Goal: Task Accomplishment & Management: Use online tool/utility

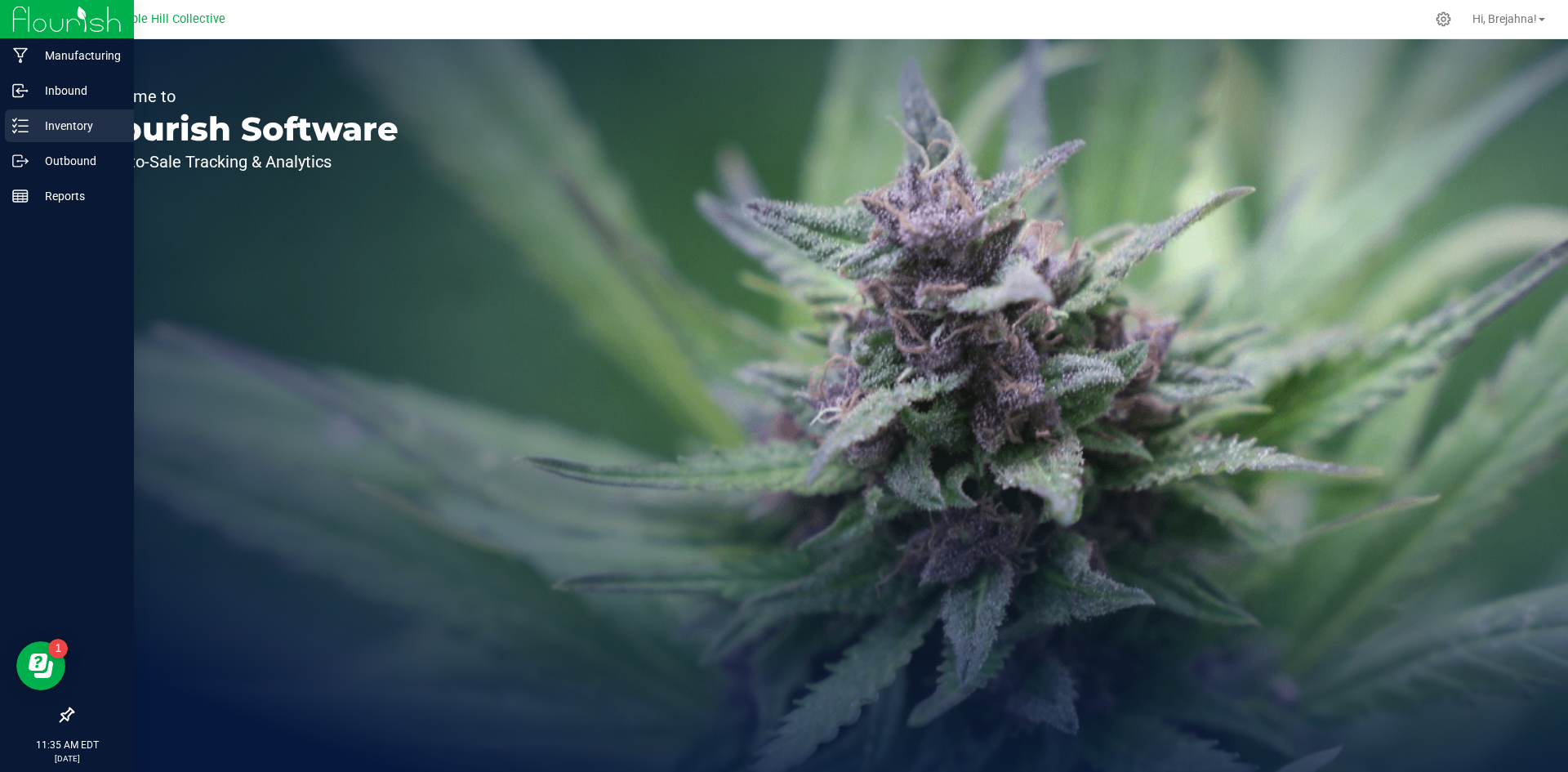
click at [44, 123] on p "Inventory" at bounding box center [78, 126] width 98 height 20
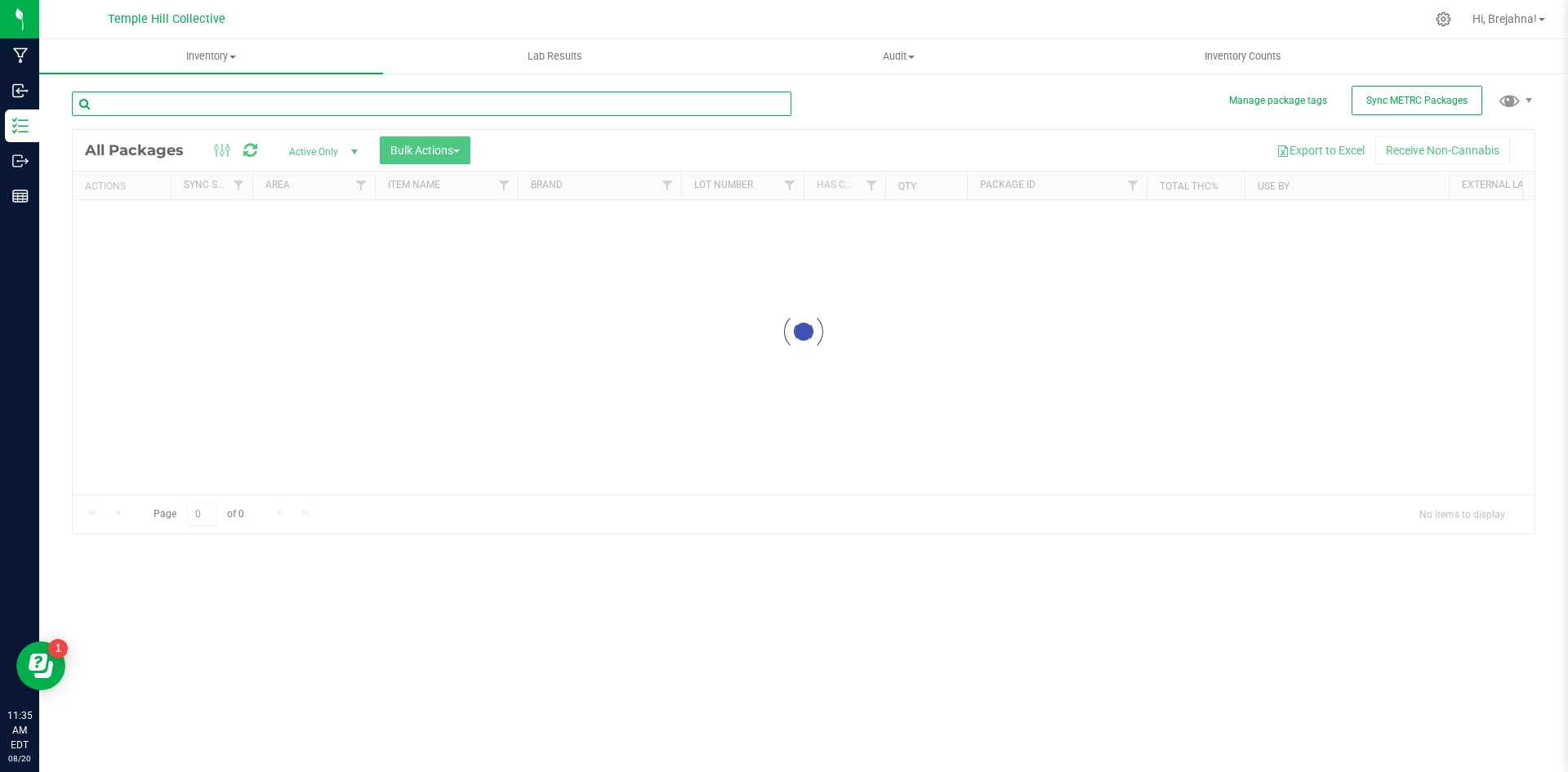
click at [352, 98] on input "text" at bounding box center [431, 104] width 720 height 25
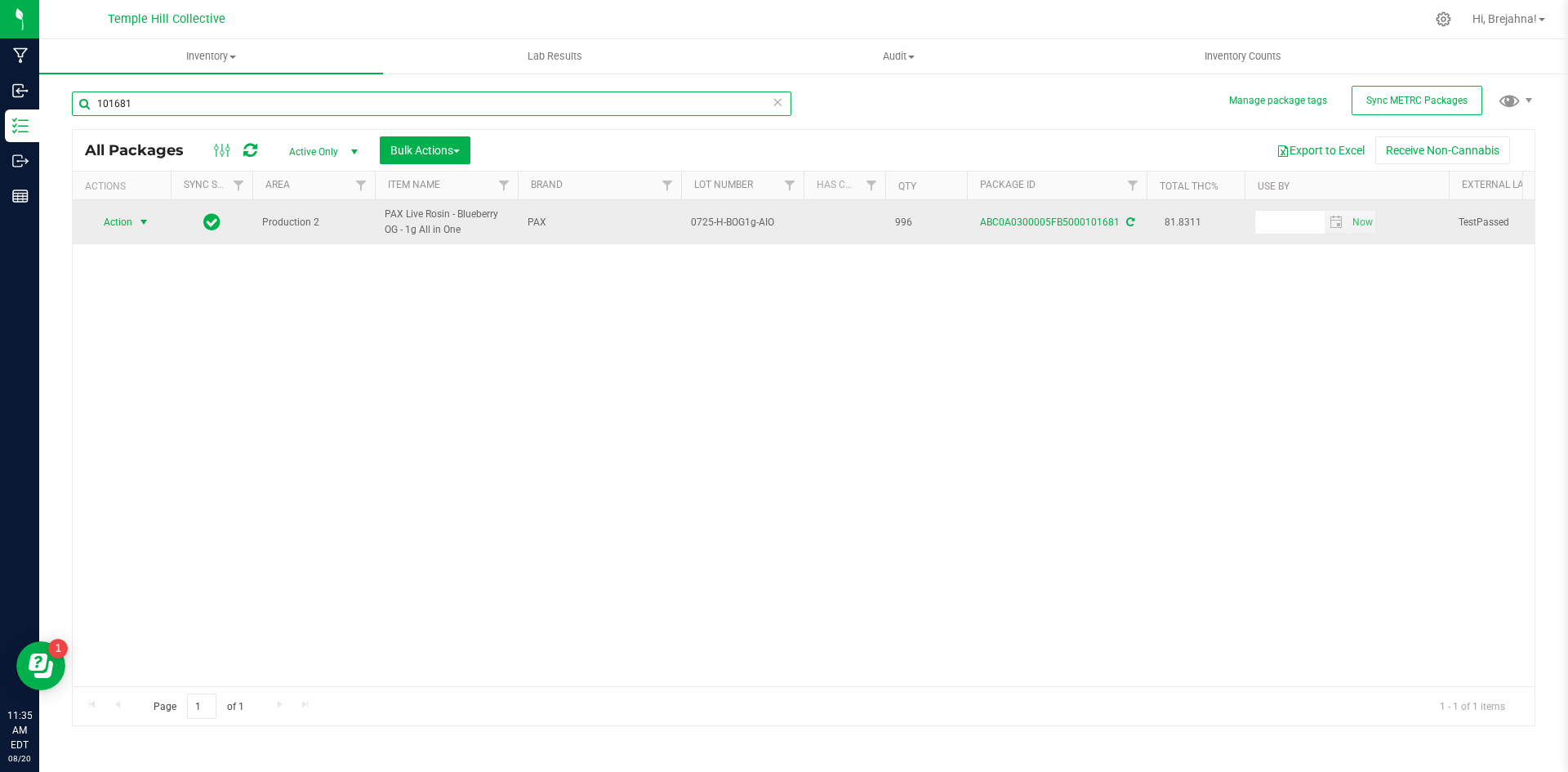
type input "101681"
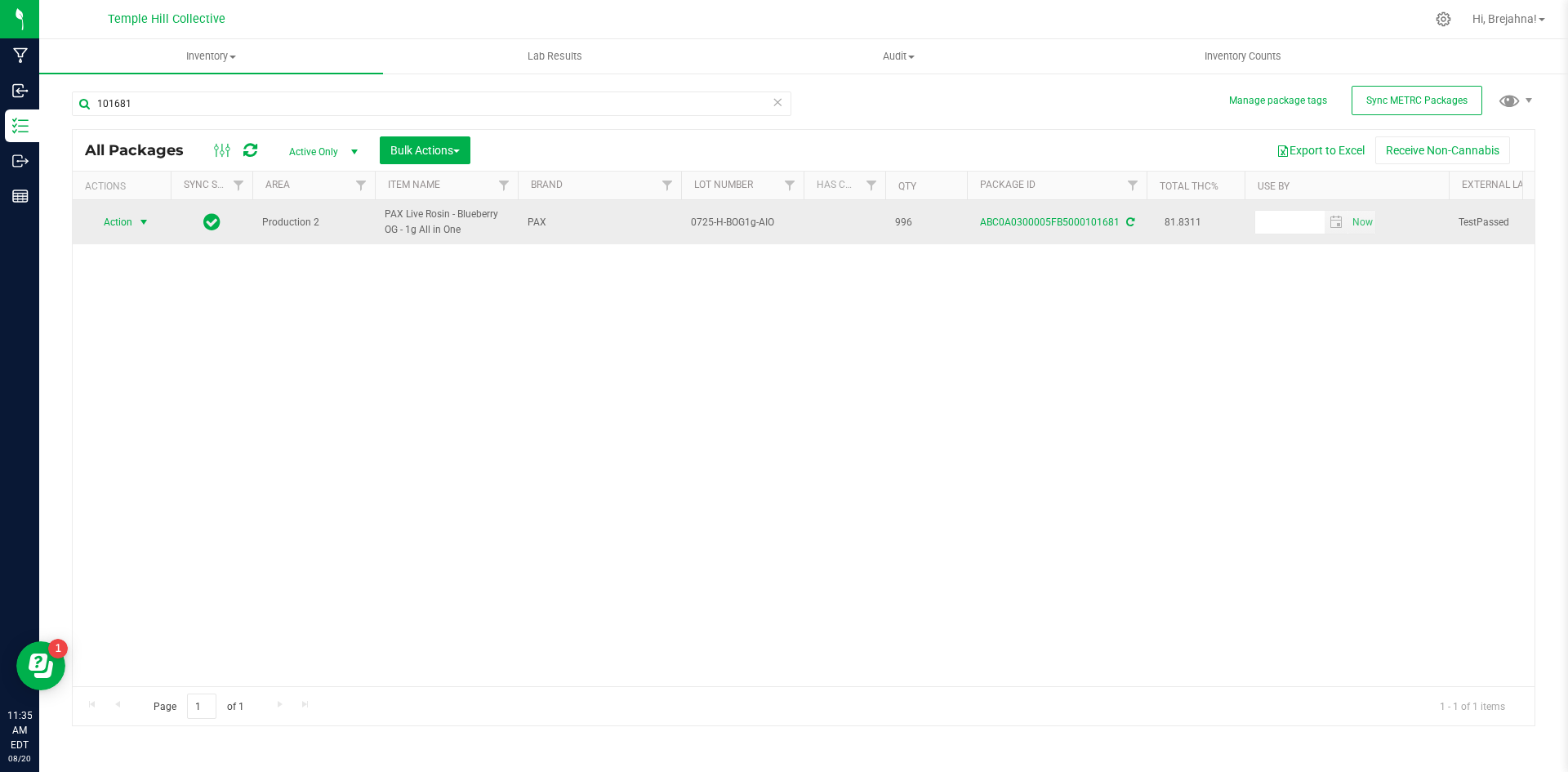
click at [145, 219] on span "select" at bounding box center [144, 222] width 13 height 13
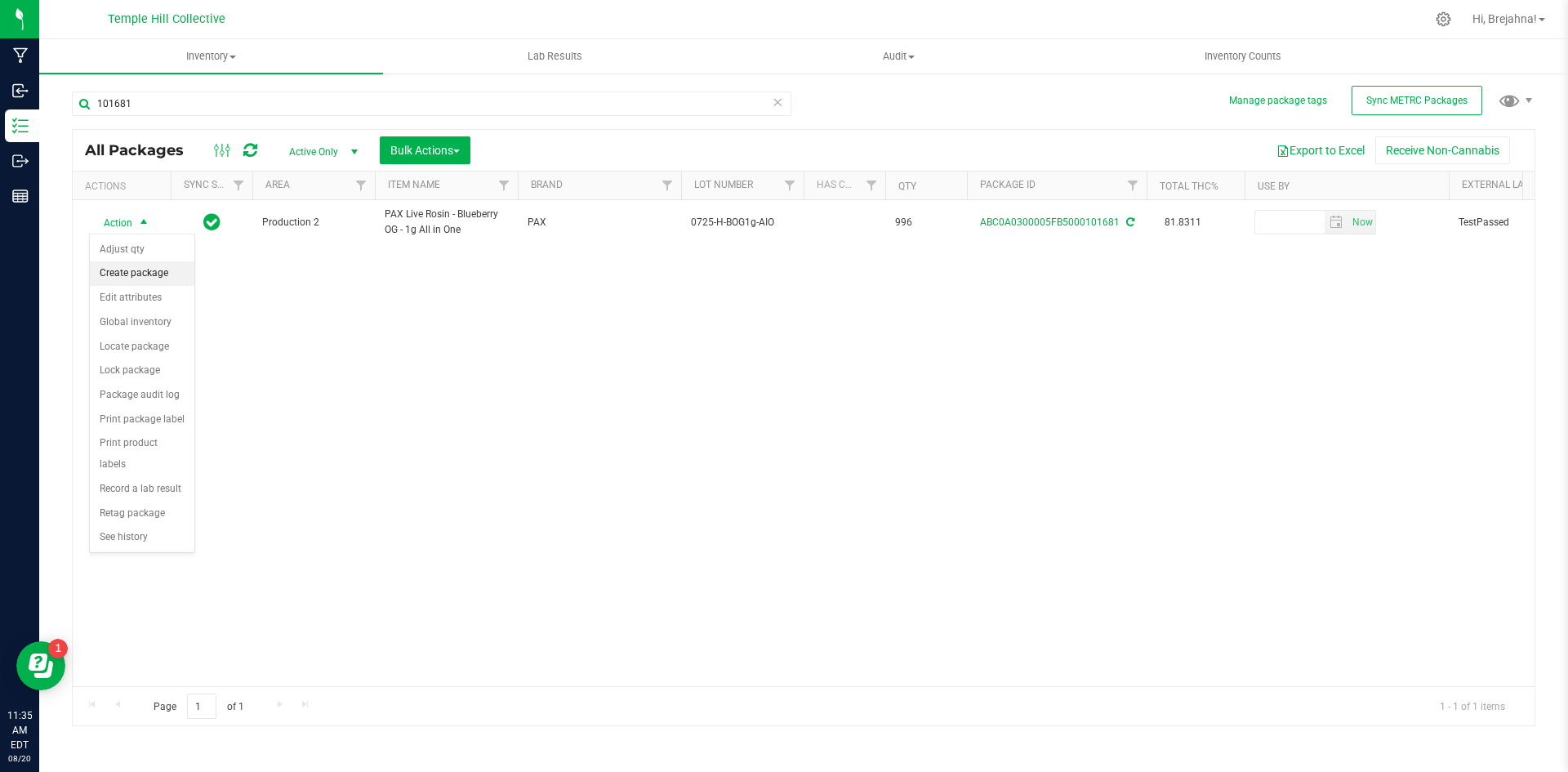
click at [152, 278] on li "Create package" at bounding box center [142, 273] width 105 height 25
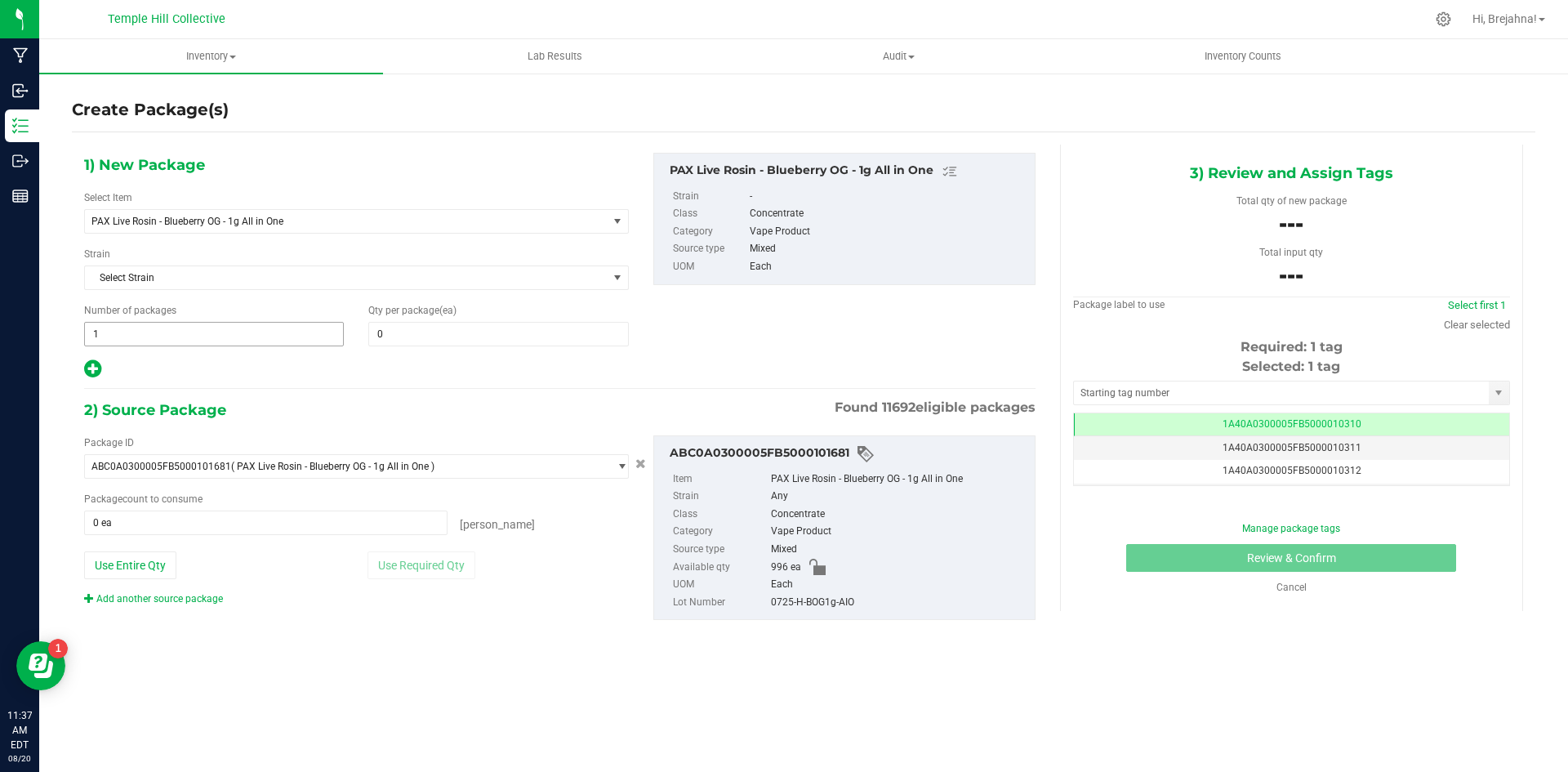
click at [215, 336] on span "1 1" at bounding box center [214, 334] width 260 height 25
type input "83"
click at [400, 326] on input "0" at bounding box center [497, 334] width 258 height 23
type input "83"
type input "12"
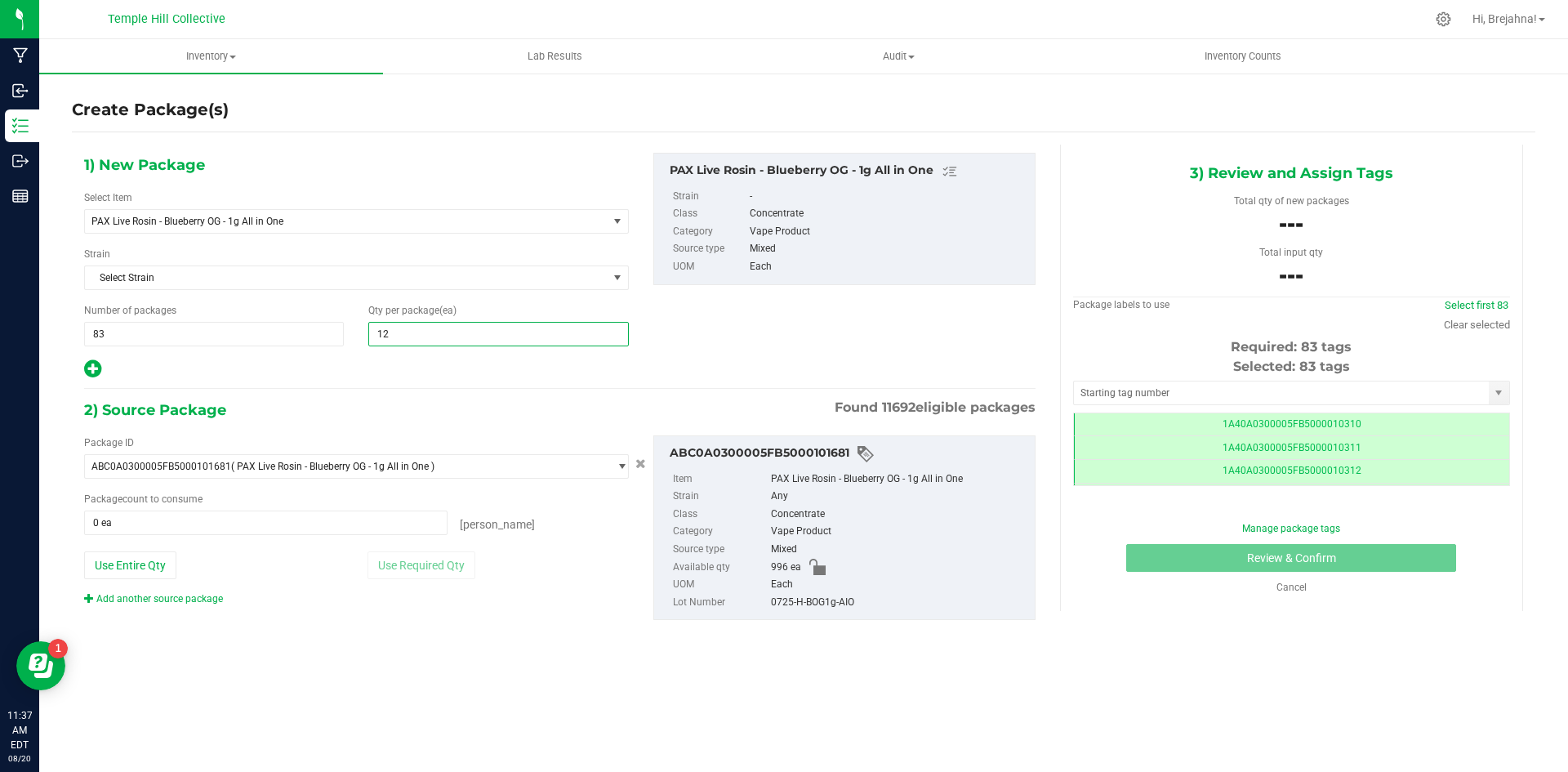
scroll to position [0, -1]
click at [159, 562] on button "Use Entire Qty" at bounding box center [131, 565] width 93 height 27
type input "12"
type input "996 ea"
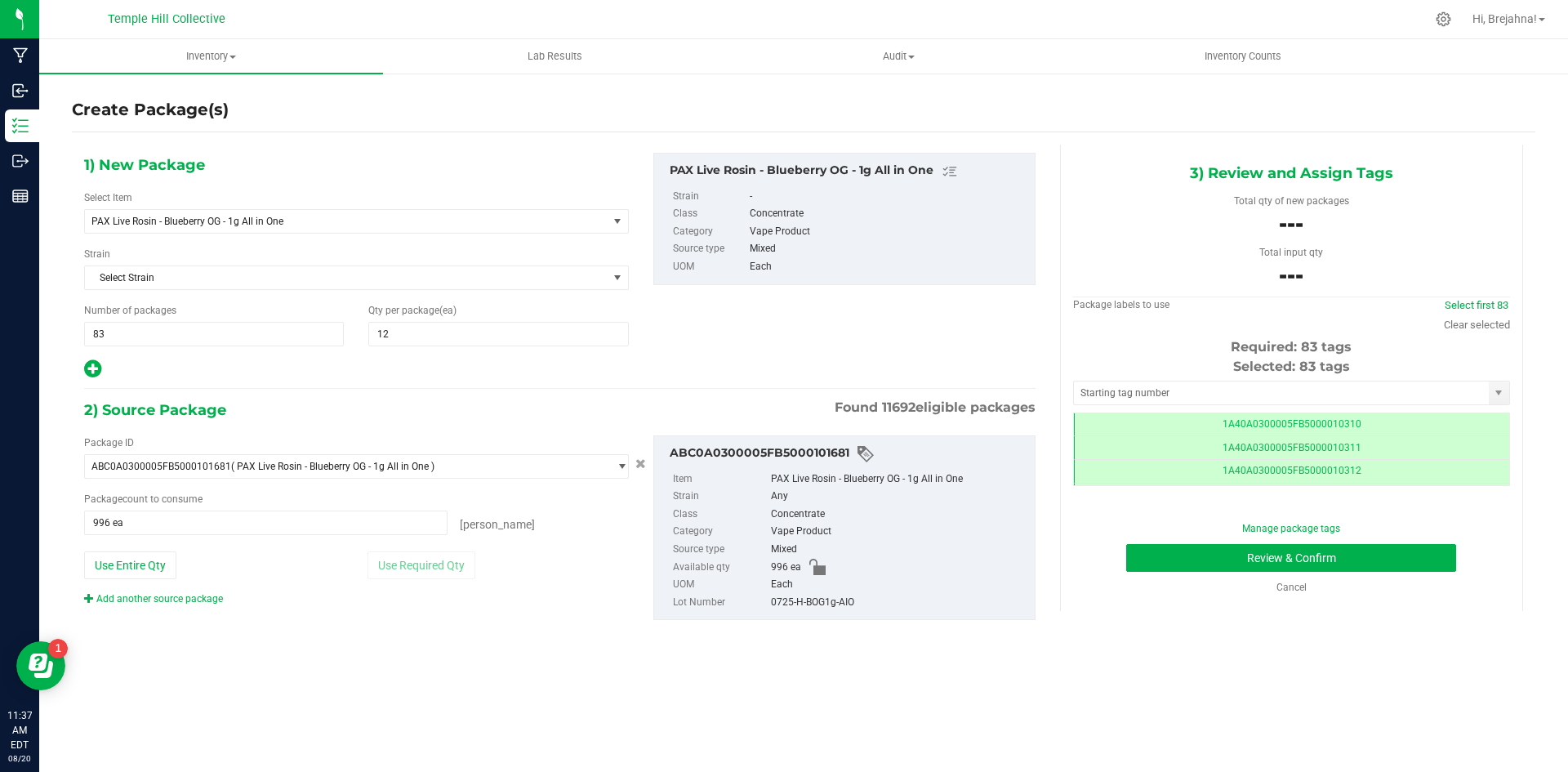
drag, startPoint x: 852, startPoint y: 602, endPoint x: 762, endPoint y: 605, distance: 90.0
click at [762, 605] on li "Lot Number 0725-H-BOG1g-AIO" at bounding box center [848, 603] width 353 height 18
copy li "0725-H-BOG1g-AIO"
click at [1162, 381] on input "text" at bounding box center [1281, 393] width 415 height 23
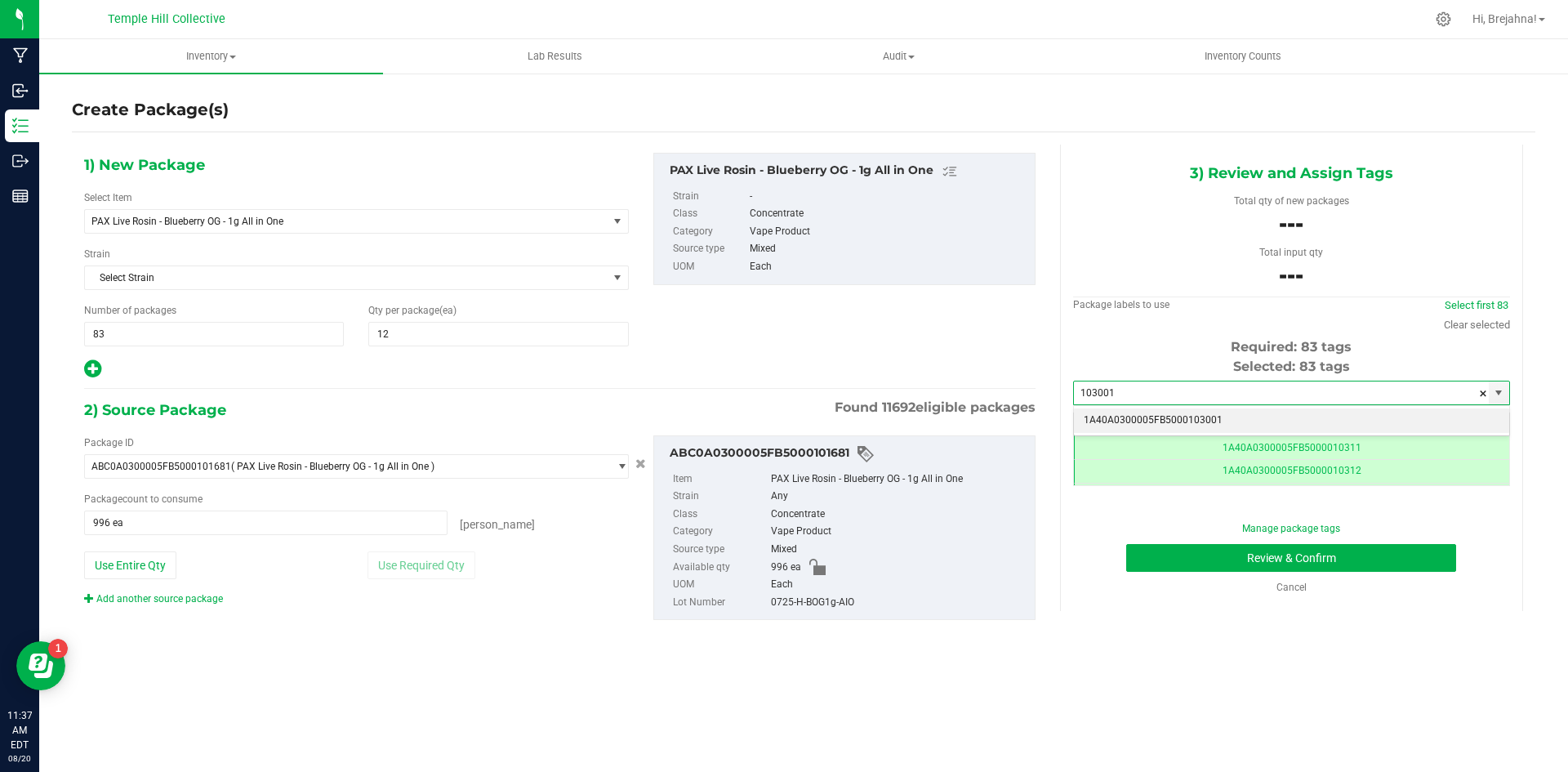
click at [1159, 426] on li "1A40A0300005FB5000103001" at bounding box center [1291, 421] width 435 height 25
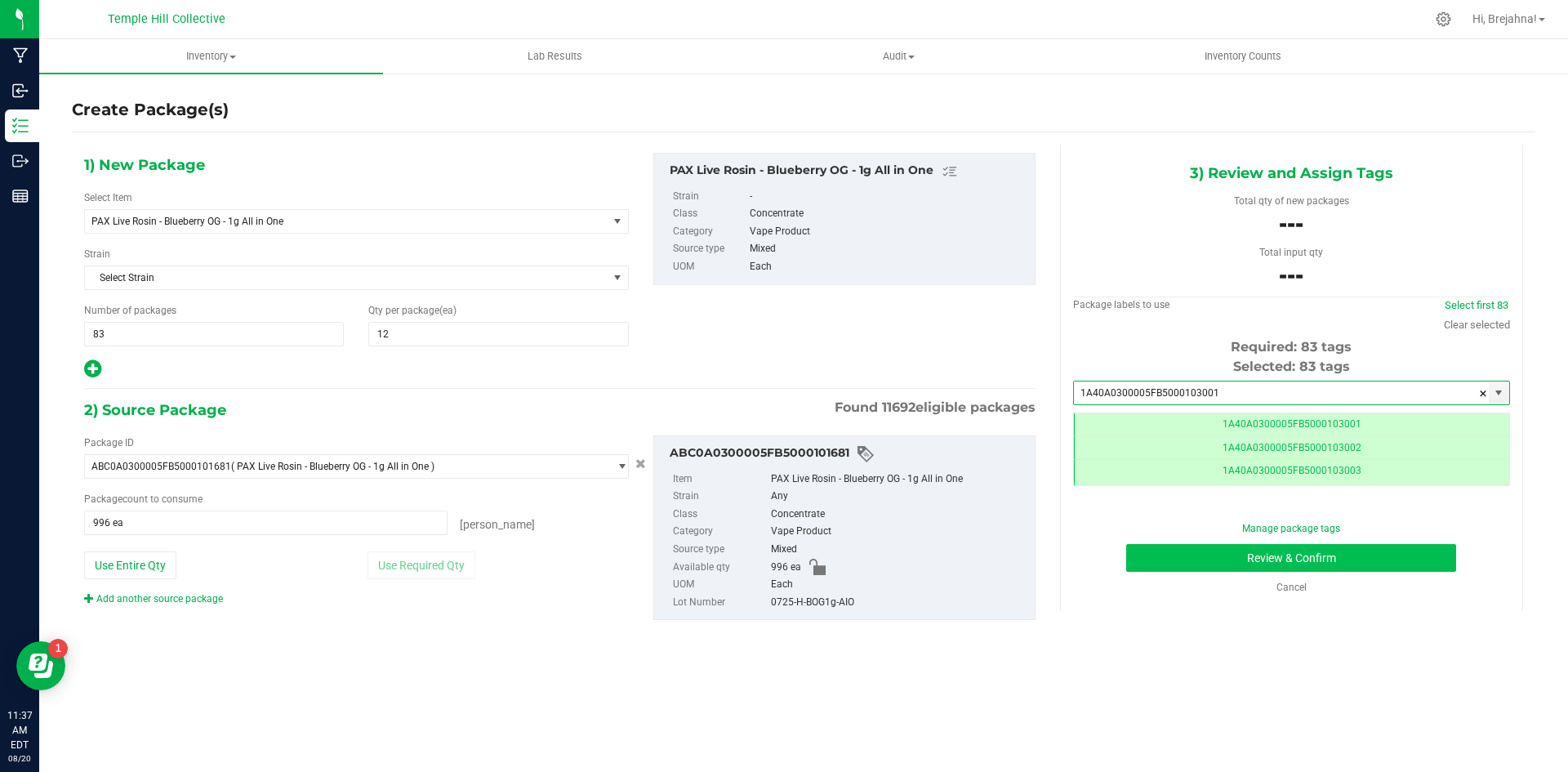
type input "1A40A0300005FB5000103001"
click at [1236, 557] on button "Review & Confirm" at bounding box center [1291, 557] width 330 height 27
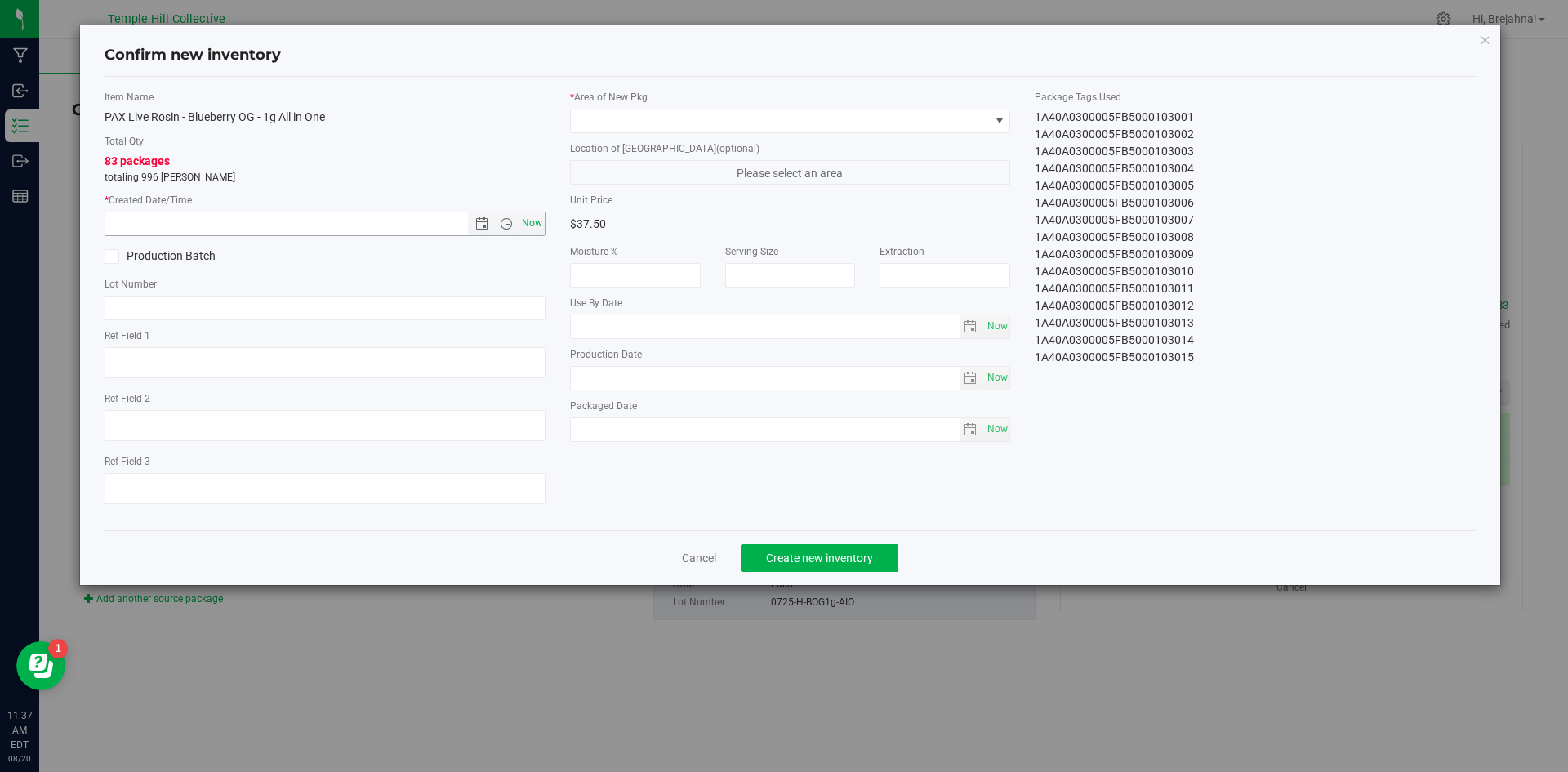
click at [537, 223] on span "Now" at bounding box center [531, 223] width 27 height 24
type input "[DATE] 11:37 AM"
paste input "0725-H-BOG1g-AIO"
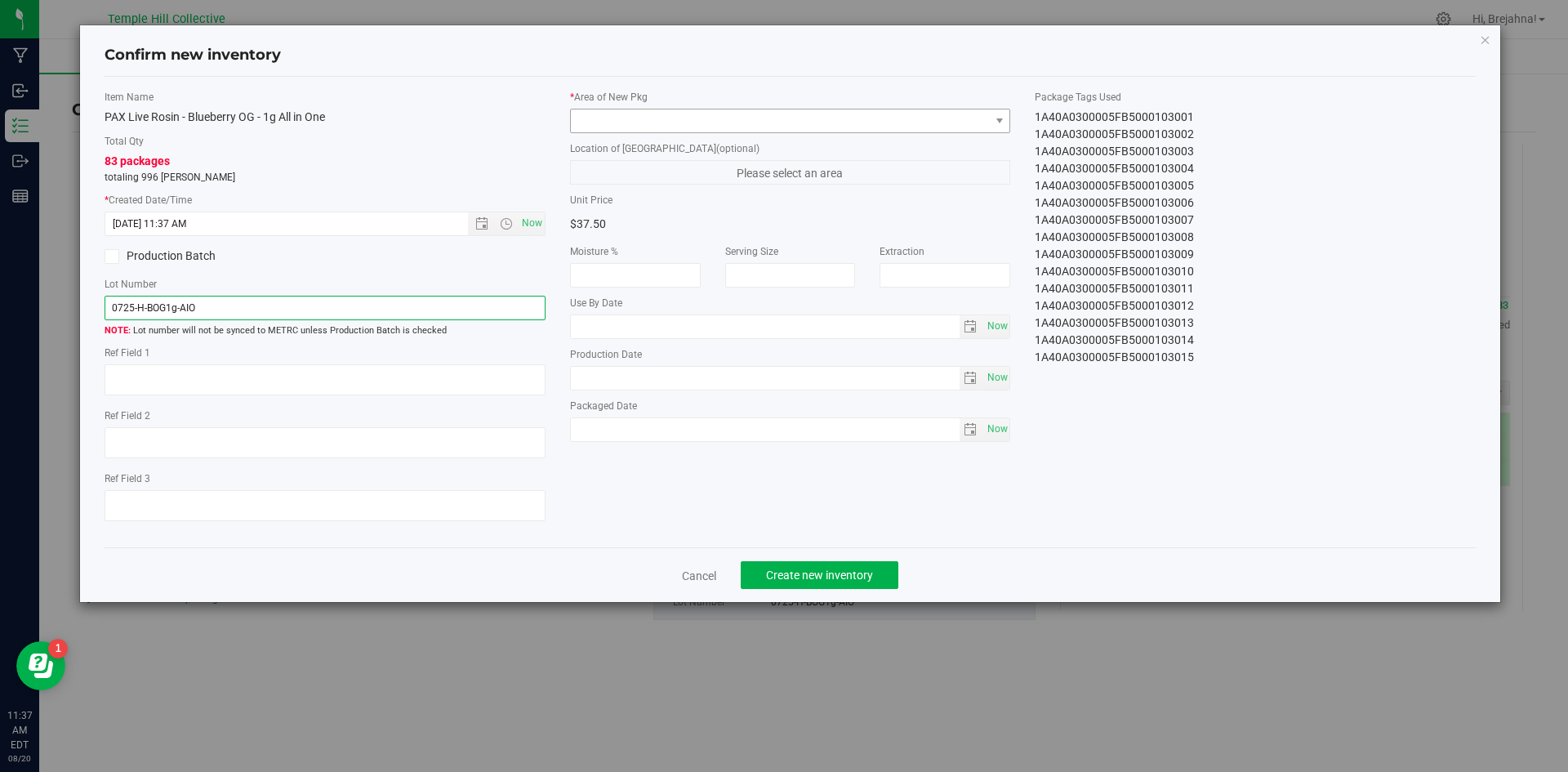
type input "0725-H-BOG1g-AIO"
click at [751, 121] on span at bounding box center [779, 121] width 419 height 23
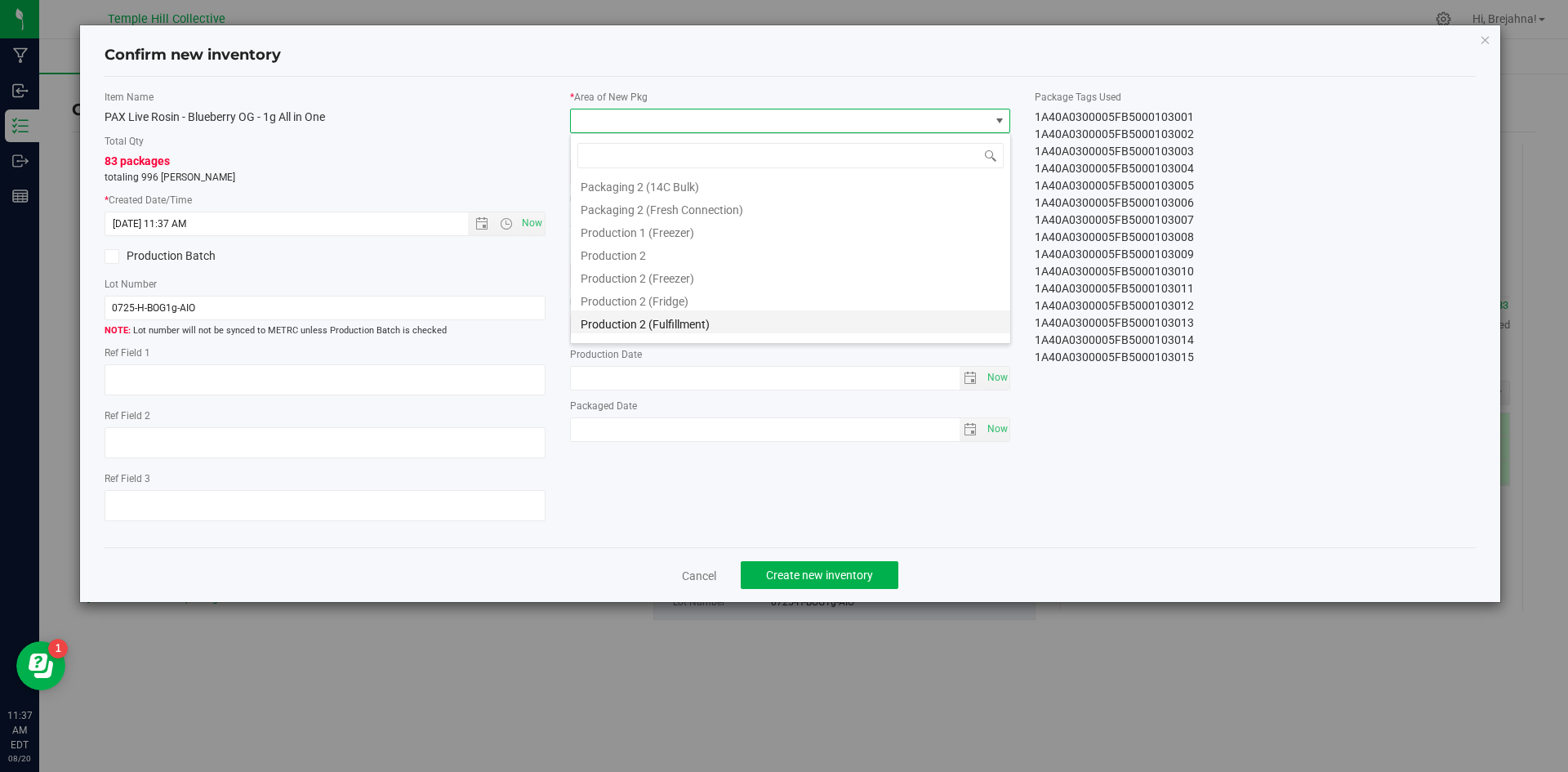
click at [710, 320] on li "Production 2 (Fulfillment)" at bounding box center [790, 322] width 439 height 23
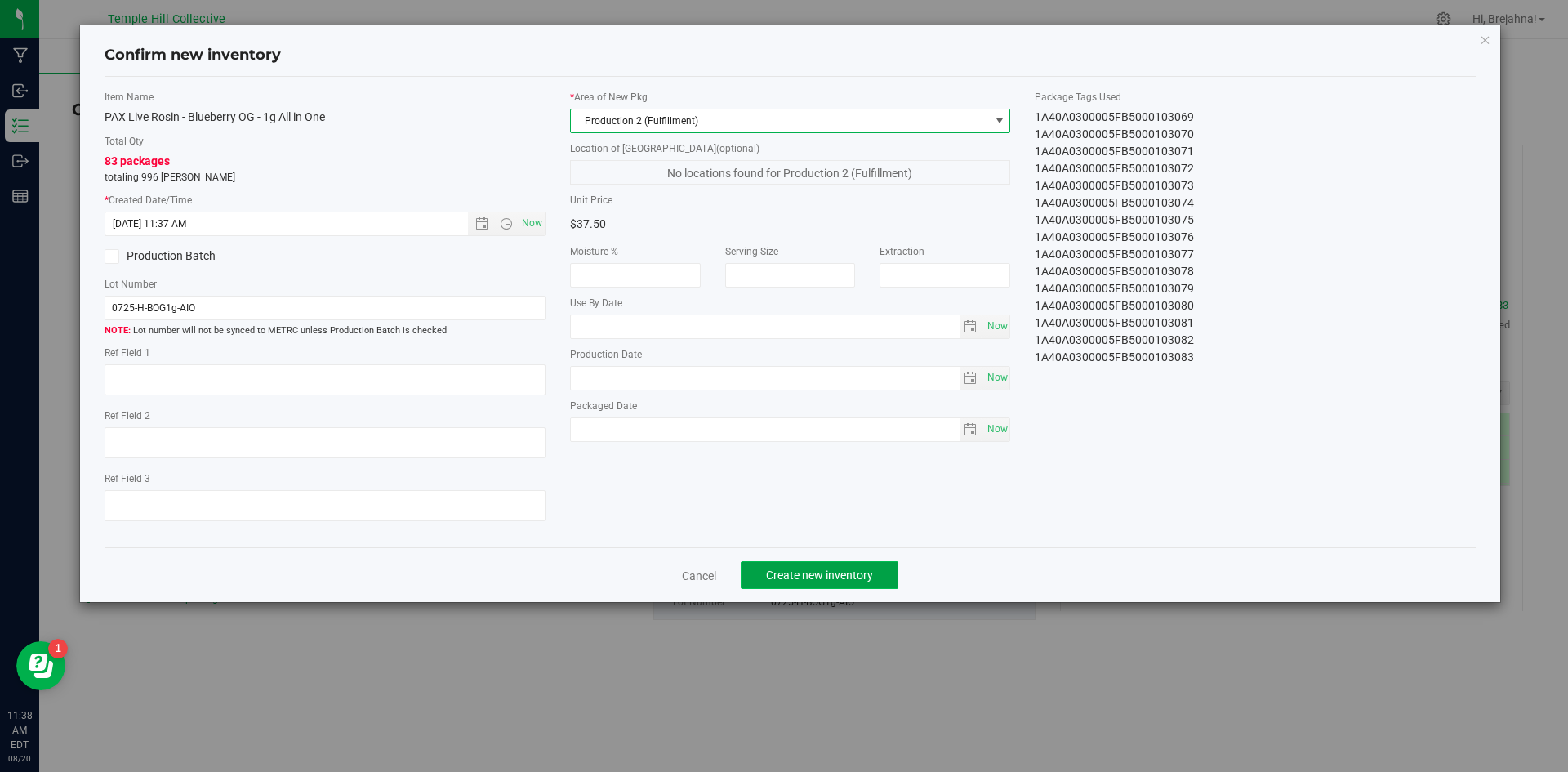
click at [770, 583] on button "Create new inventory" at bounding box center [819, 574] width 158 height 27
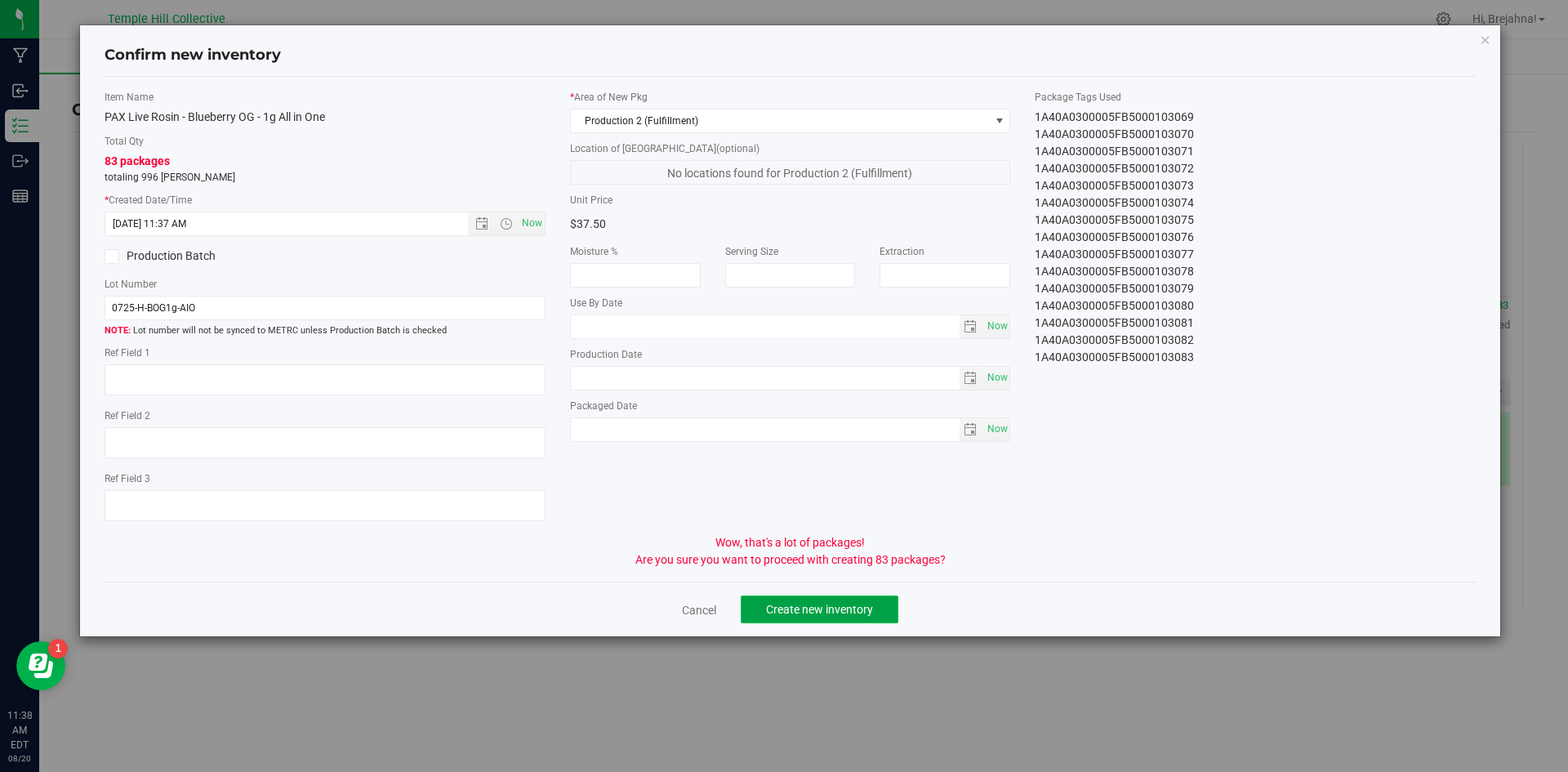
click at [795, 606] on span "Create new inventory" at bounding box center [819, 609] width 107 height 13
